Goal: Information Seeking & Learning: Learn about a topic

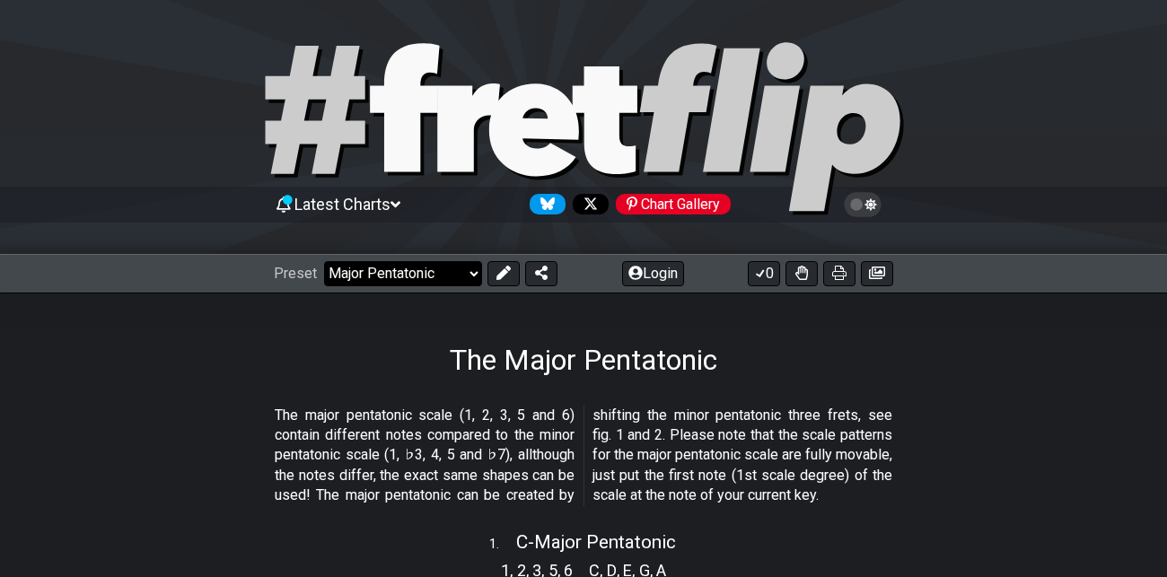
click at [472, 269] on select "Welcome to #fretflip! Initial Preset Custom Preset Minor Pentatonic Major Penta…" at bounding box center [403, 273] width 158 height 25
click at [324, 261] on select "Welcome to #fretflip! Initial Preset Custom Preset Minor Pentatonic Major Penta…" at bounding box center [403, 273] width 158 height 25
select select "/modal-chord-progressions"
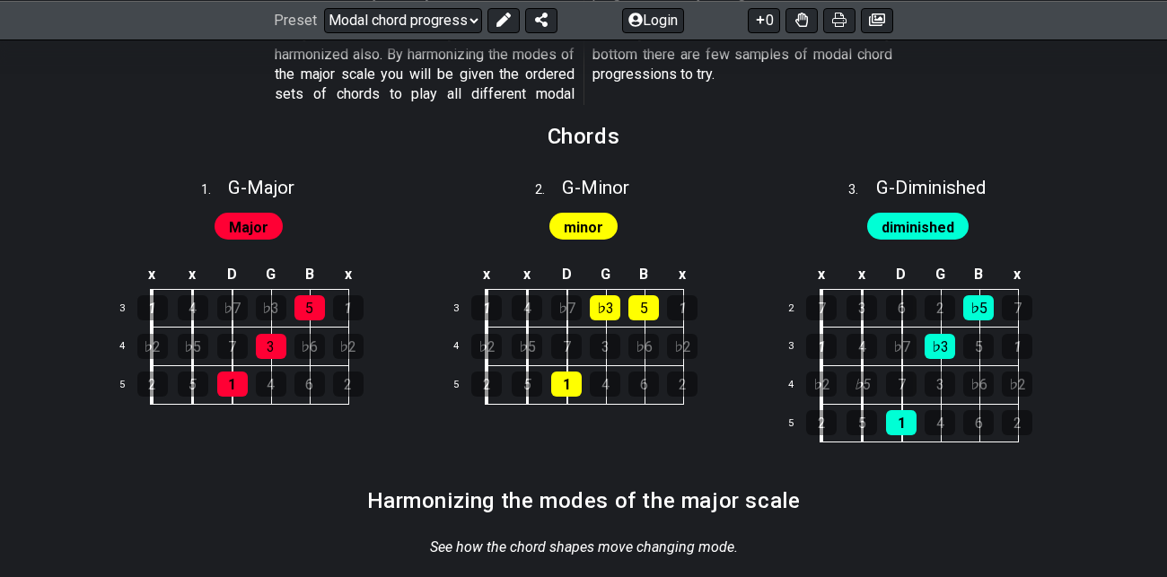
scroll to position [635, 0]
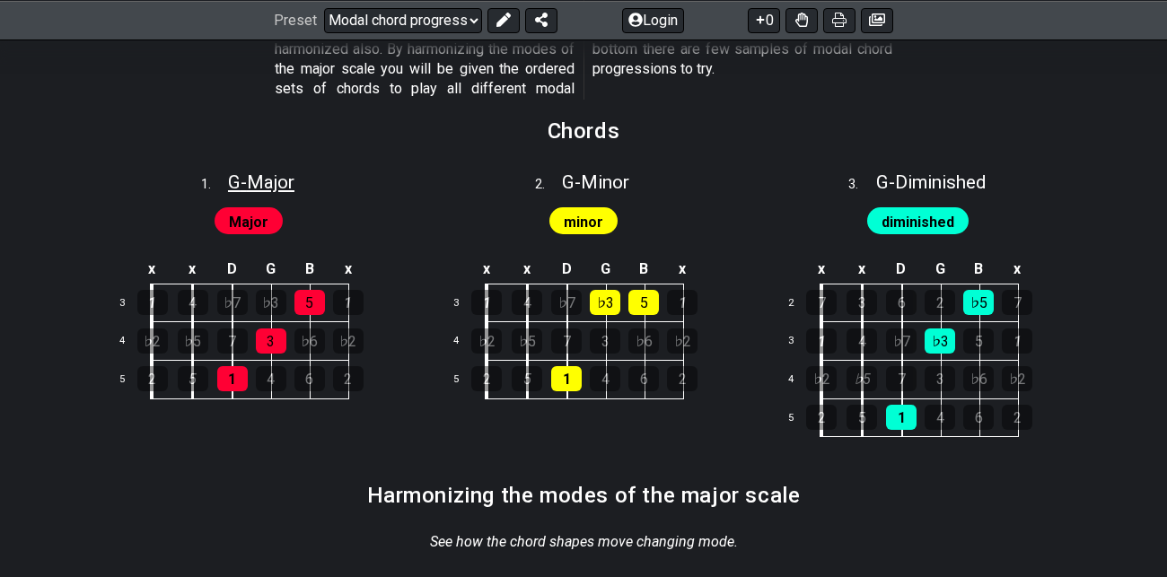
click at [262, 177] on span "G - Major" at bounding box center [261, 182] width 66 height 22
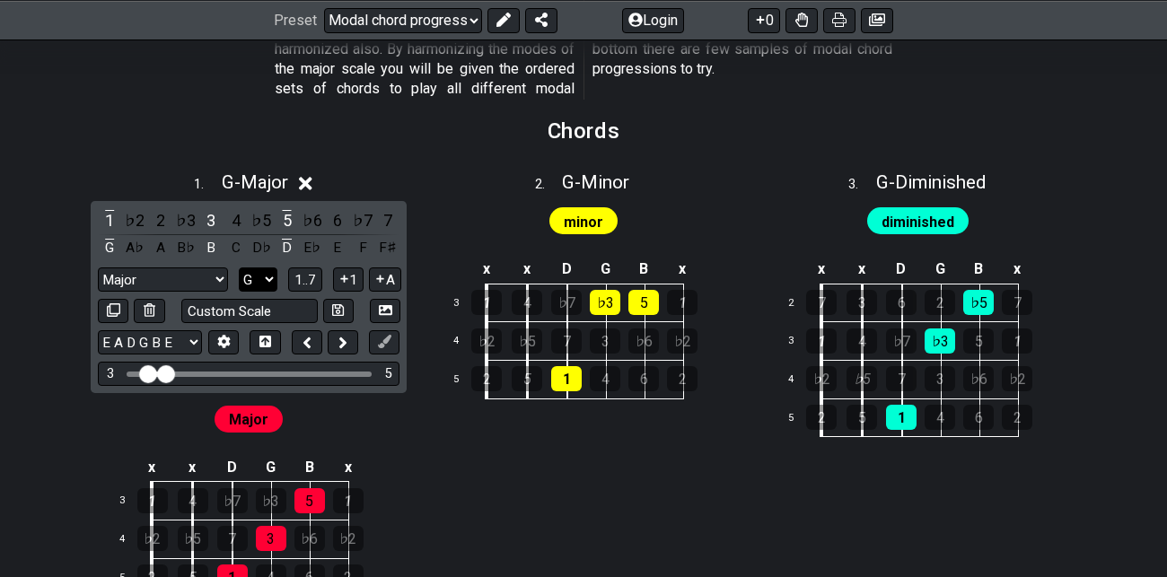
click at [267, 279] on select "A♭ A A♯ B♭ B C C♯ D♭ D D♯ E♭ E F F♯ G♭ G G♯" at bounding box center [258, 279] width 39 height 24
click at [239, 267] on select "A♭ A A♯ B♭ B C C♯ D♭ D D♯ E♭ E F F♯ G♭ G G♯" at bounding box center [258, 279] width 39 height 24
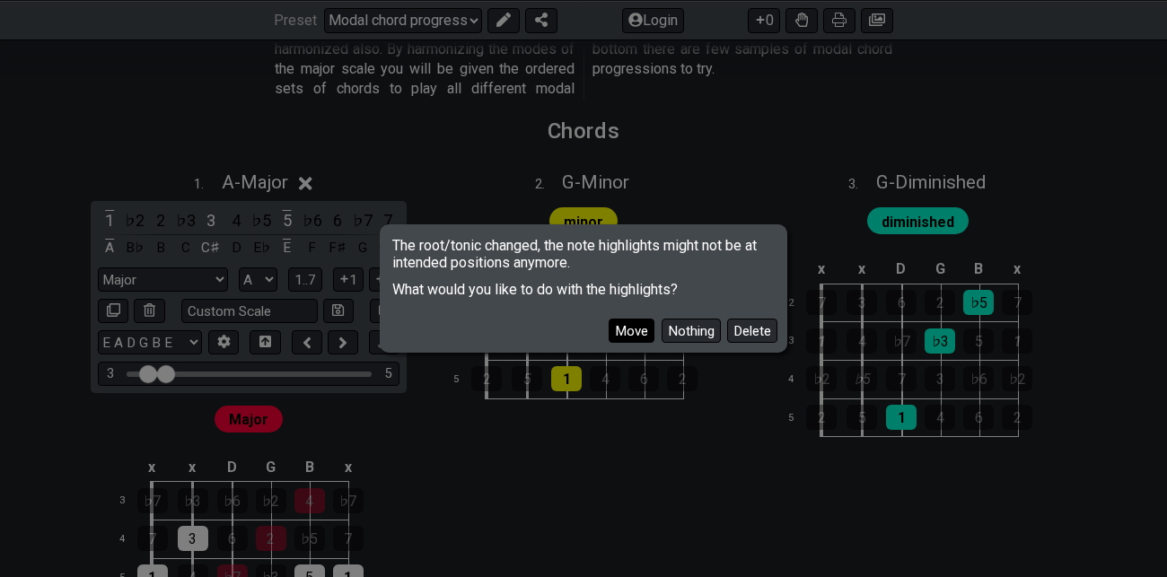
click at [640, 332] on button "Move" at bounding box center [631, 331] width 46 height 24
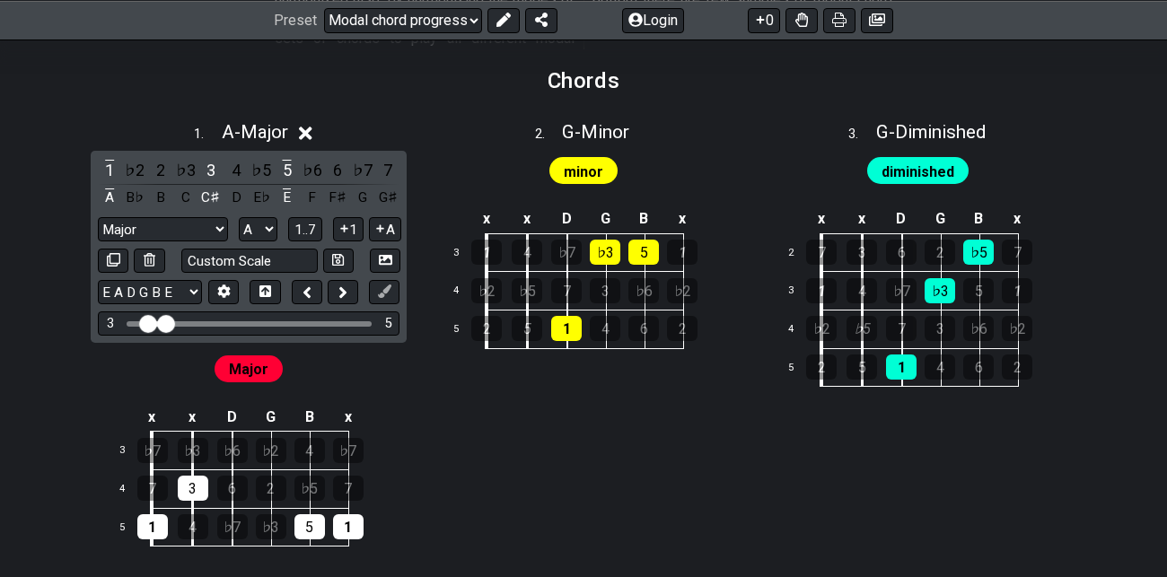
scroll to position [684, 0]
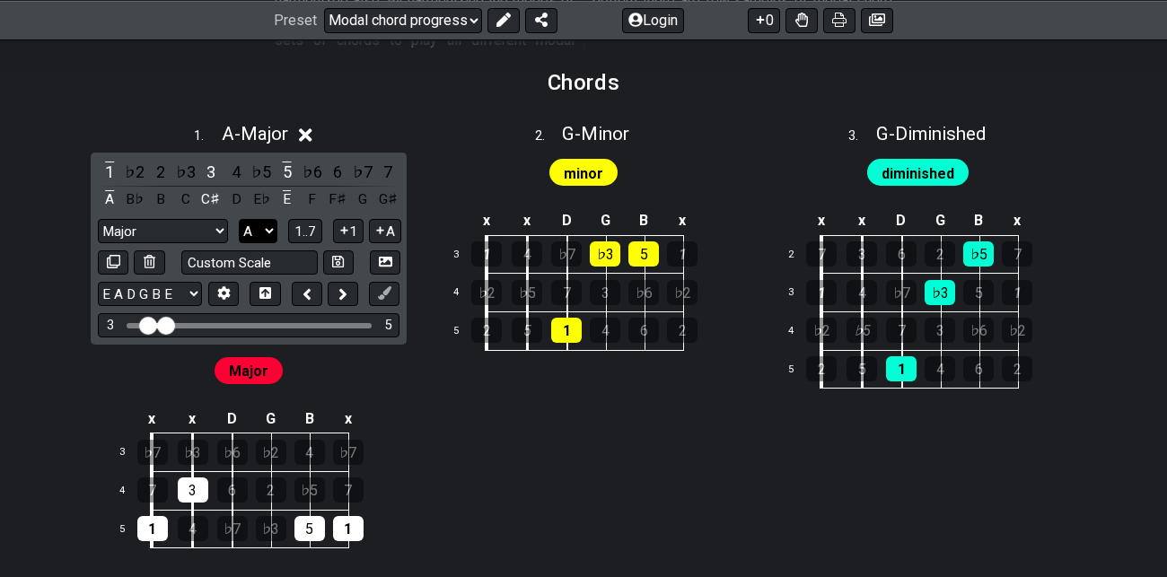
click at [266, 230] on select "A♭ A A♯ B♭ B C C♯ D♭ D D♯ E♭ E F F♯ G♭ G G♯" at bounding box center [258, 231] width 39 height 24
select select "G"
click at [239, 219] on select "A♭ A A♯ B♭ B C C♯ D♭ D D♯ E♭ E F F♯ G♭ G G♯" at bounding box center [258, 231] width 39 height 24
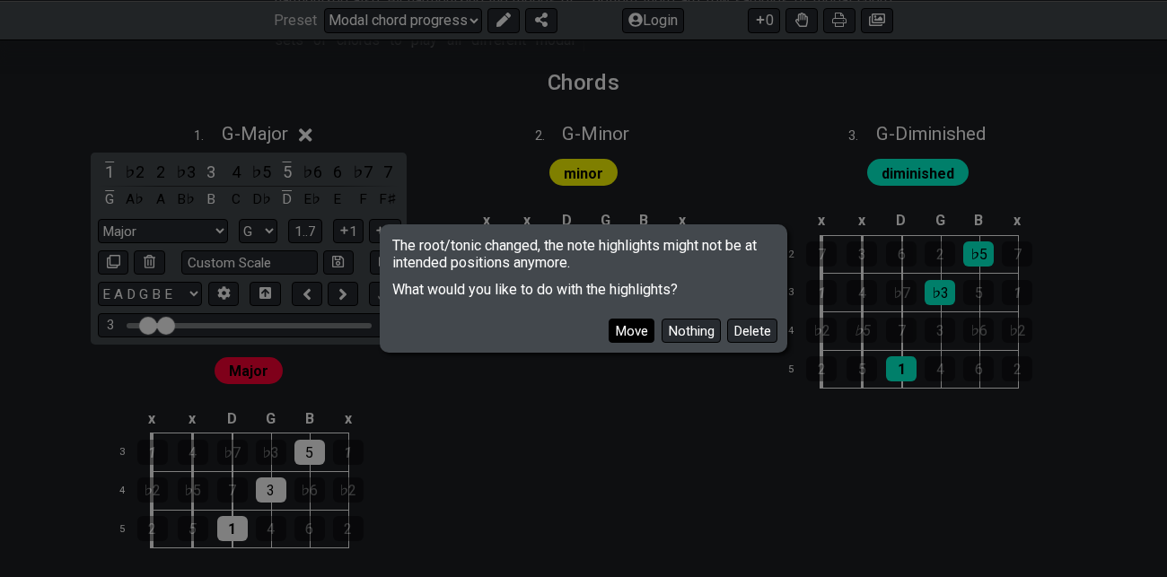
click at [632, 336] on button "Move" at bounding box center [631, 331] width 46 height 24
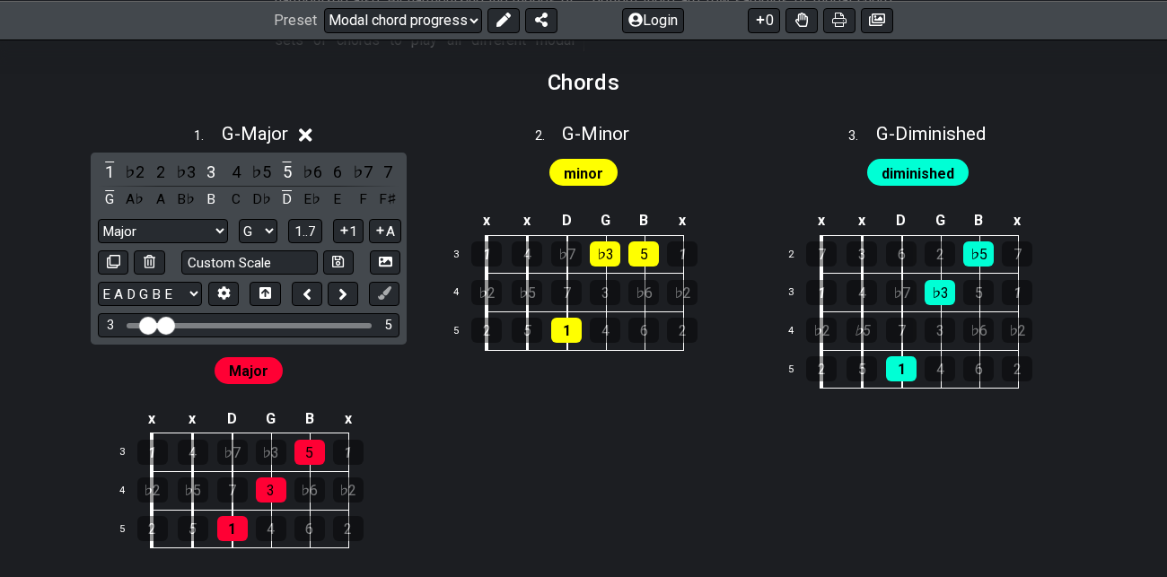
click at [309, 134] on icon at bounding box center [305, 134] width 13 height 13
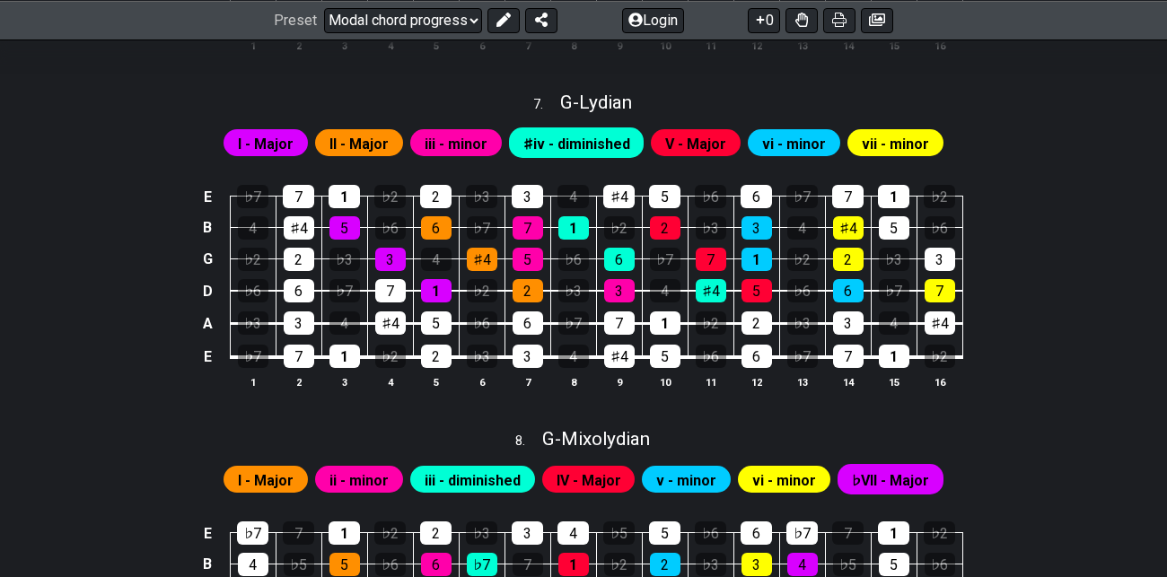
scroll to position [2134, 0]
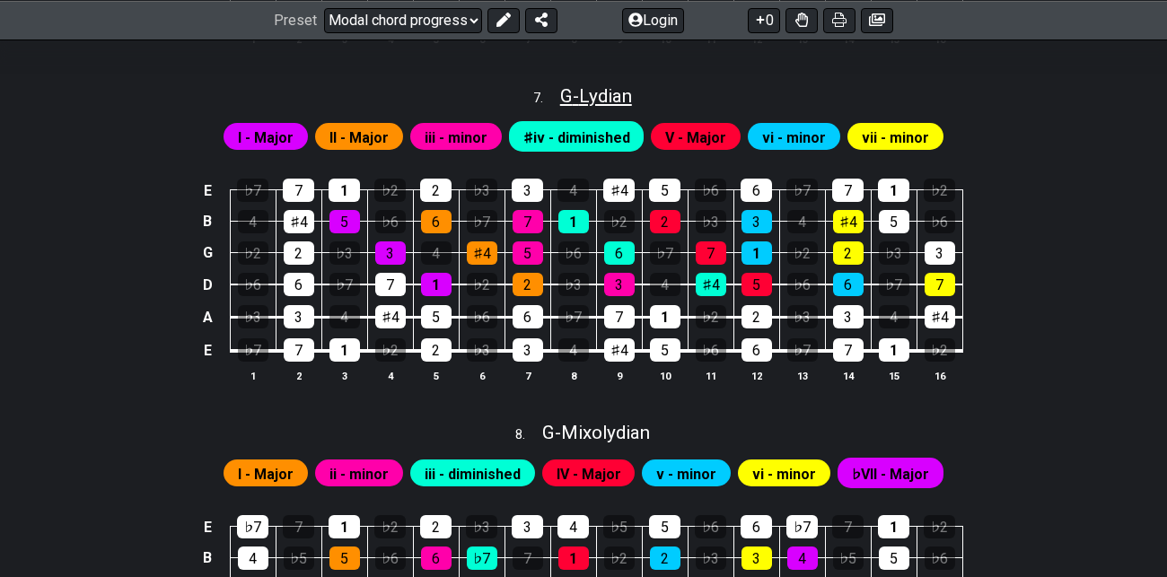
click at [599, 90] on span "G - Lydian" at bounding box center [596, 96] width 72 height 22
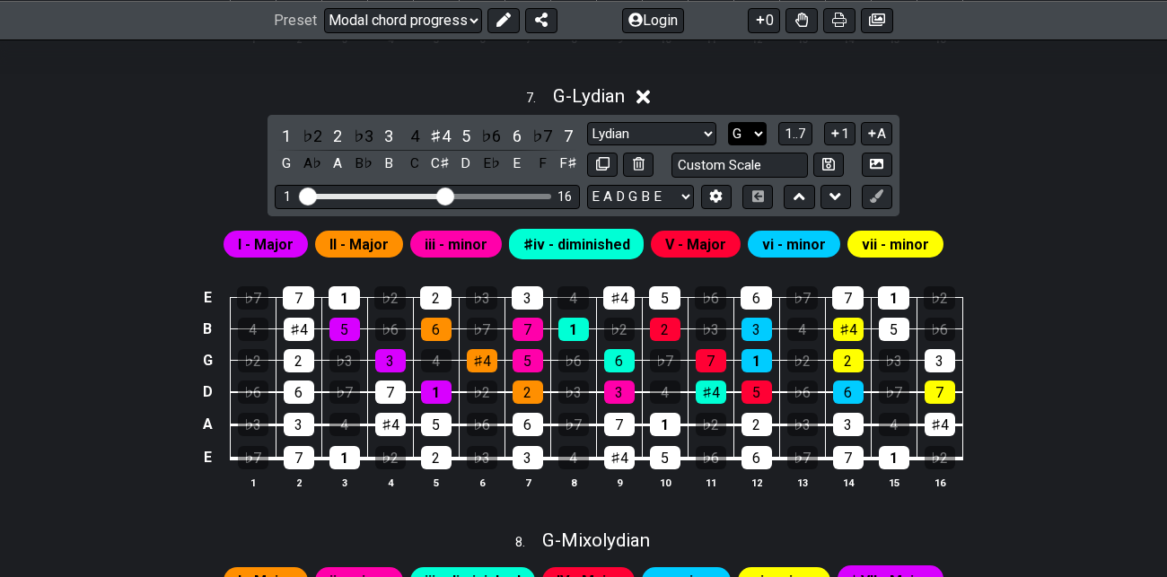
click at [754, 134] on select "A♭ A A♯ B♭ B C C♯ D♭ D D♯ E♭ E F F♯ G♭ G G♯" at bounding box center [747, 134] width 39 height 24
click at [729, 122] on select "A♭ A A♯ B♭ B C C♯ D♭ D D♯ E♭ E F F♯ G♭ G G♯" at bounding box center [747, 134] width 39 height 24
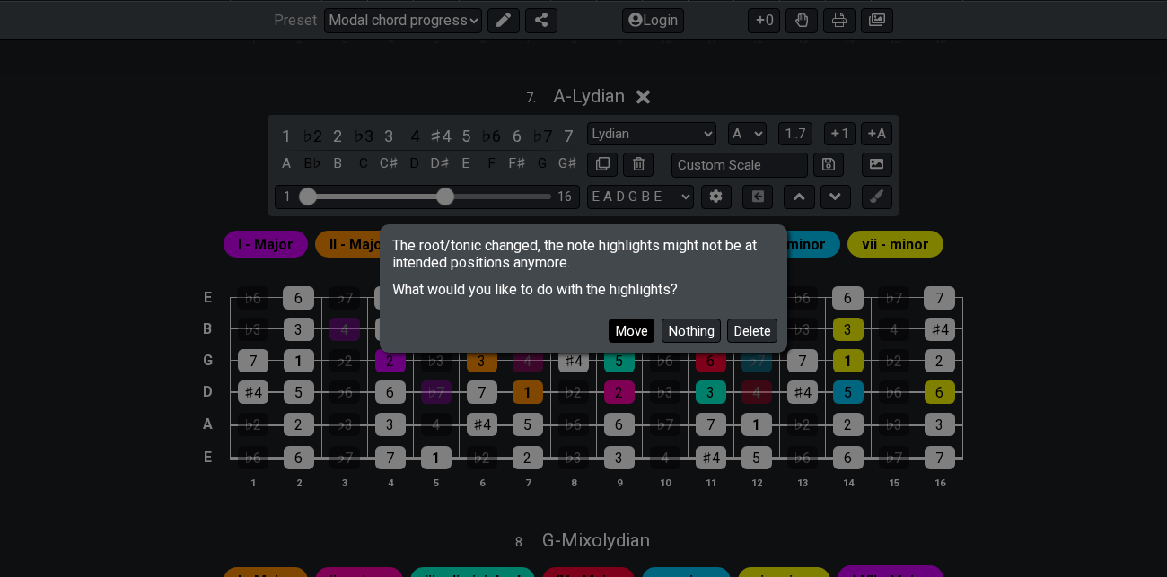
click at [631, 331] on button "Move" at bounding box center [631, 331] width 46 height 24
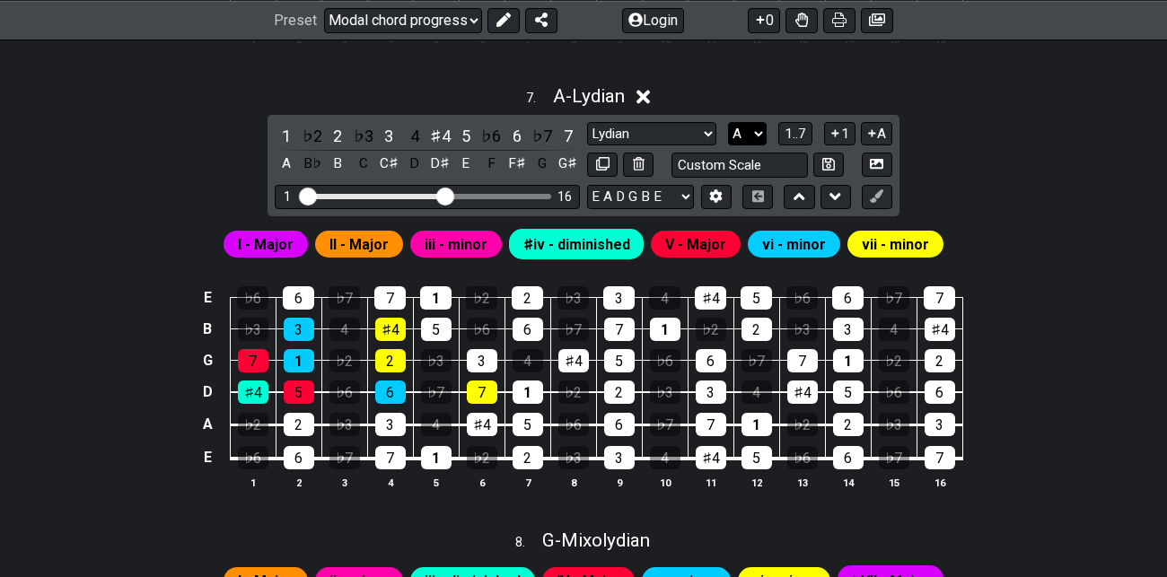
click at [756, 130] on select "A♭ A A♯ B♭ B C C♯ D♭ D D♯ E♭ E F F♯ G♭ G G♯" at bounding box center [747, 134] width 39 height 24
select select "G"
click at [729, 122] on select "A♭ A A♯ B♭ B C C♯ D♭ D D♯ E♭ E F F♯ G♭ G G♯" at bounding box center [747, 134] width 39 height 24
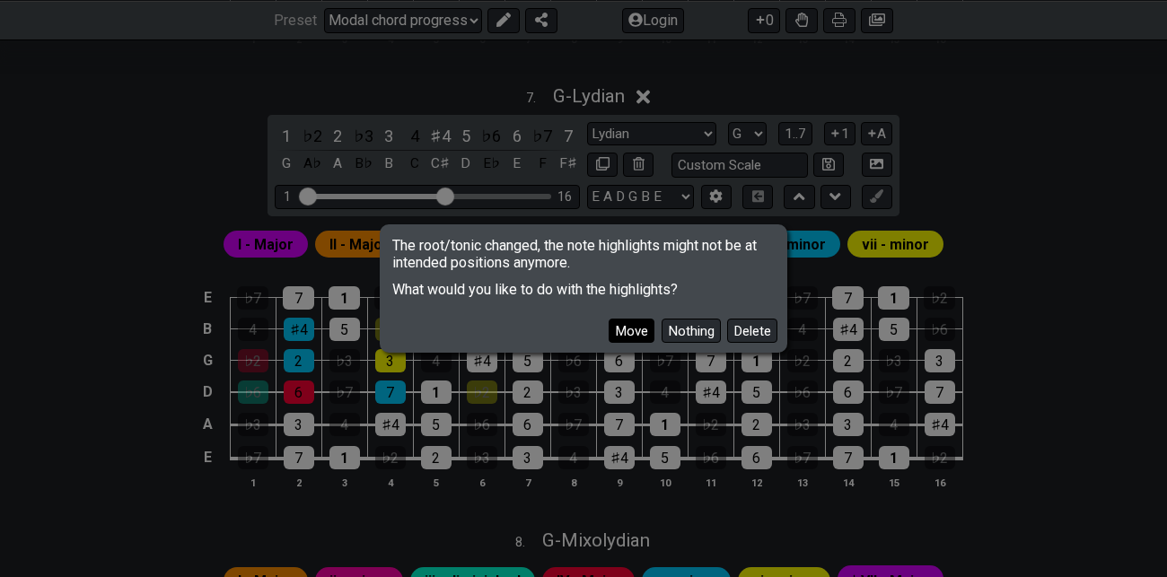
click at [634, 332] on button "Move" at bounding box center [631, 331] width 46 height 24
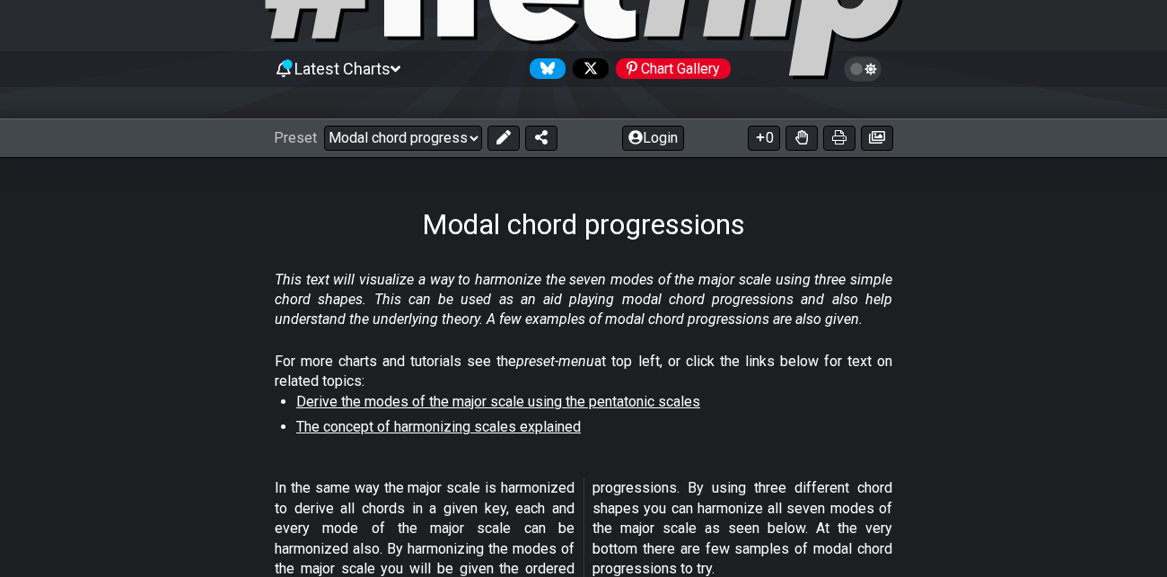
scroll to position [0, 0]
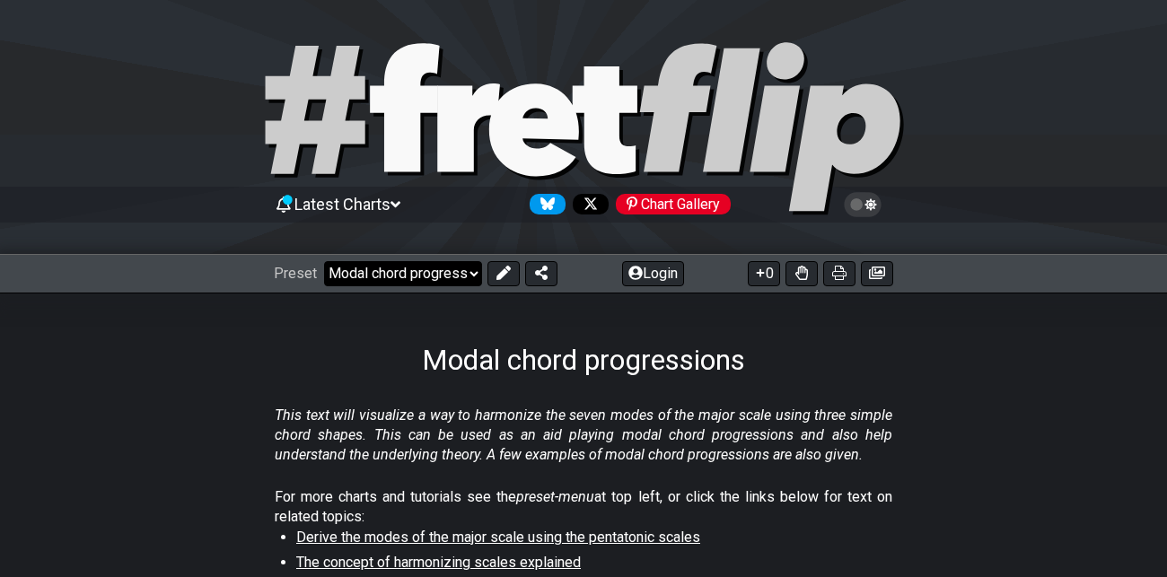
click at [470, 272] on select "Welcome to #fretflip! Initial Preset Custom Preset Minor Pentatonic Major Penta…" at bounding box center [403, 273] width 158 height 25
click at [324, 261] on select "Welcome to #fretflip! Initial Preset Custom Preset Minor Pentatonic Major Penta…" at bounding box center [403, 273] width 158 height 25
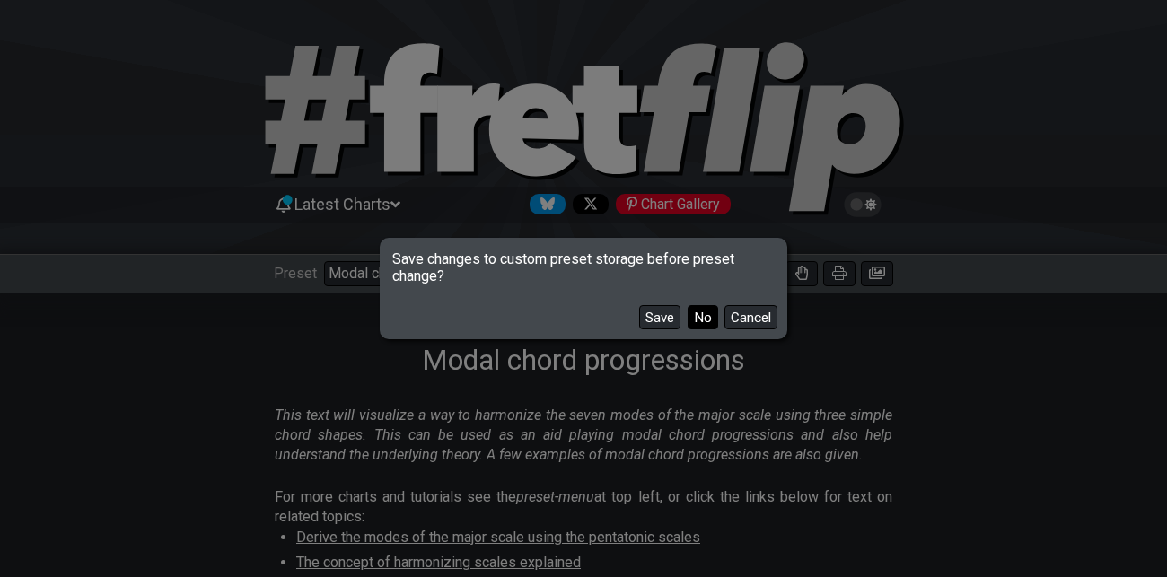
click at [703, 318] on button "No" at bounding box center [702, 317] width 31 height 24
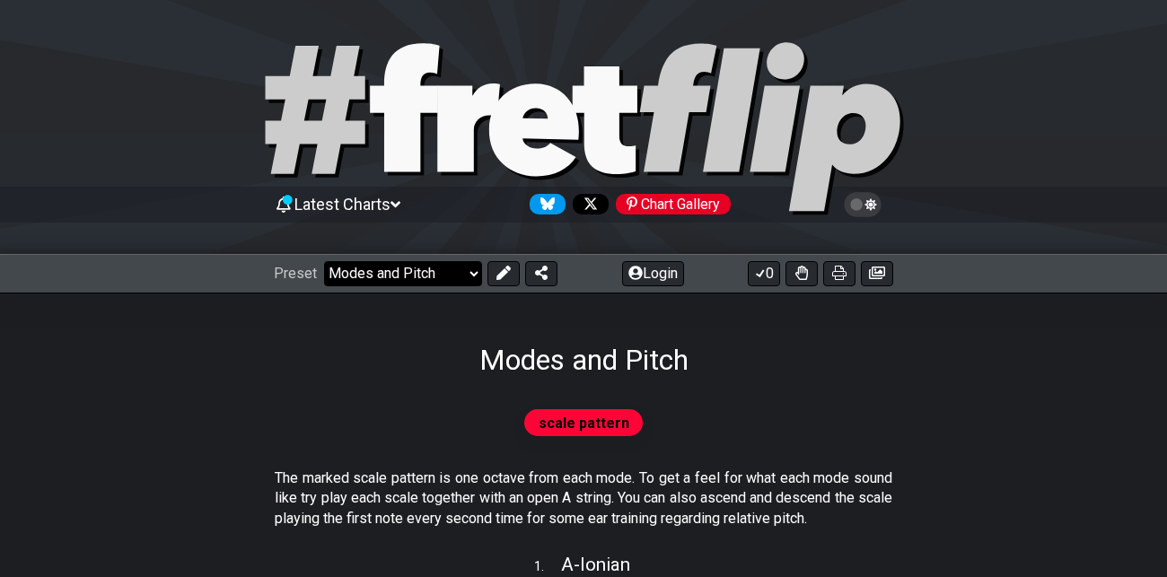
click at [438, 267] on select "Welcome to #fretflip! Initial Preset Custom Preset Minor Pentatonic Major Penta…" at bounding box center [403, 273] width 158 height 25
click at [324, 261] on select "Welcome to #fretflip! Initial Preset Custom Preset Minor Pentatonic Major Penta…" at bounding box center [403, 273] width 158 height 25
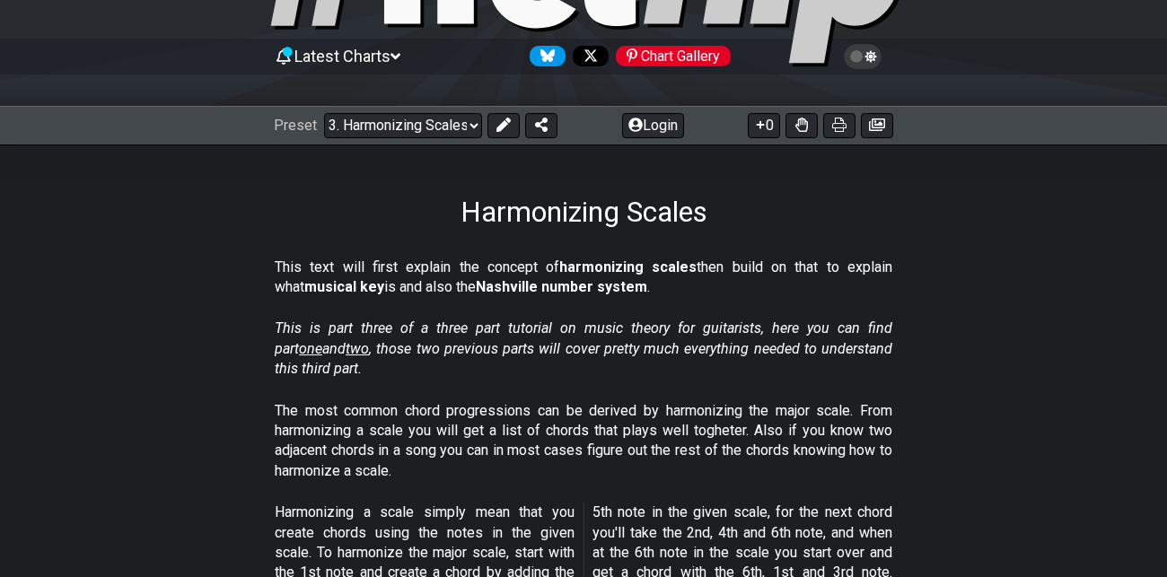
scroll to position [151, 0]
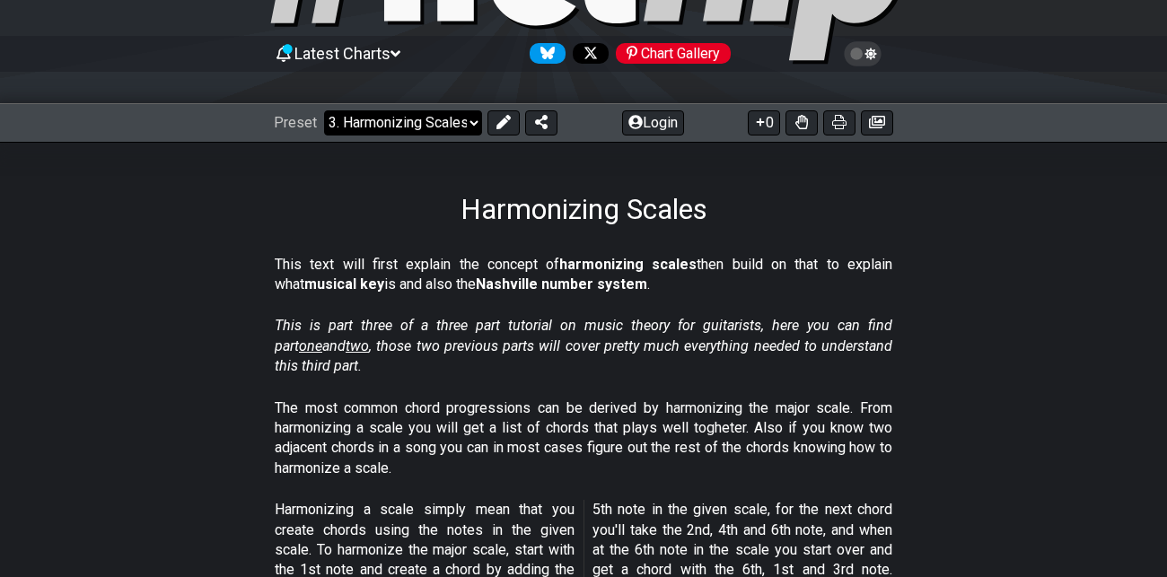
click at [455, 119] on select "Welcome to #fretflip! Initial Preset Custom Preset Minor Pentatonic Major Penta…" at bounding box center [403, 122] width 158 height 25
click at [324, 110] on select "Welcome to #fretflip! Initial Preset Custom Preset Minor Pentatonic Major Penta…" at bounding box center [403, 122] width 158 height 25
select select "/scale-degrees-and-intervals"
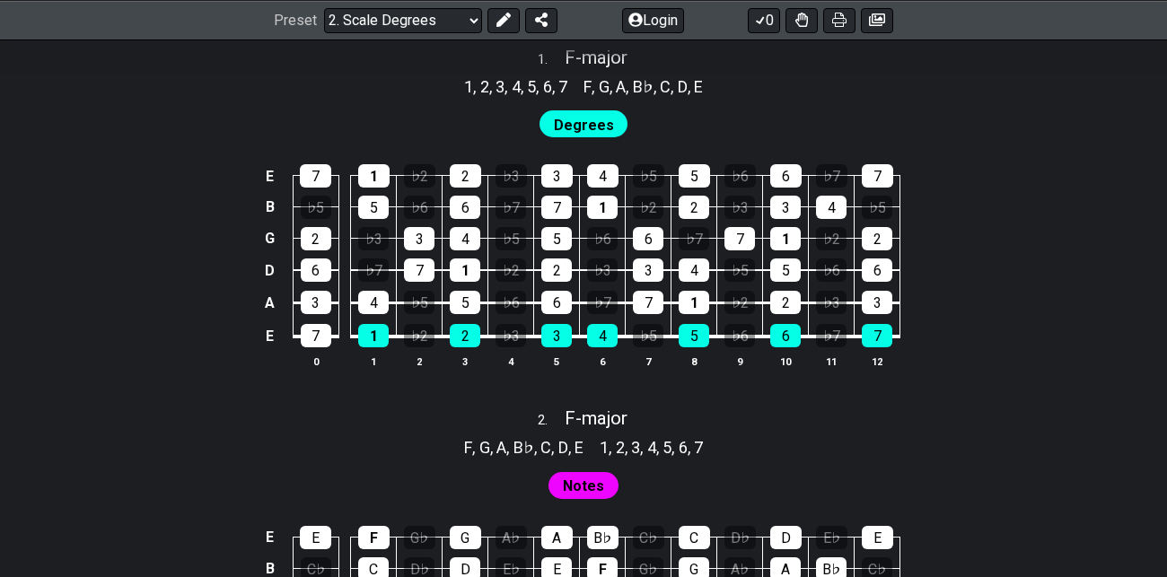
scroll to position [1185, 0]
